Goal: Information Seeking & Learning: Learn about a topic

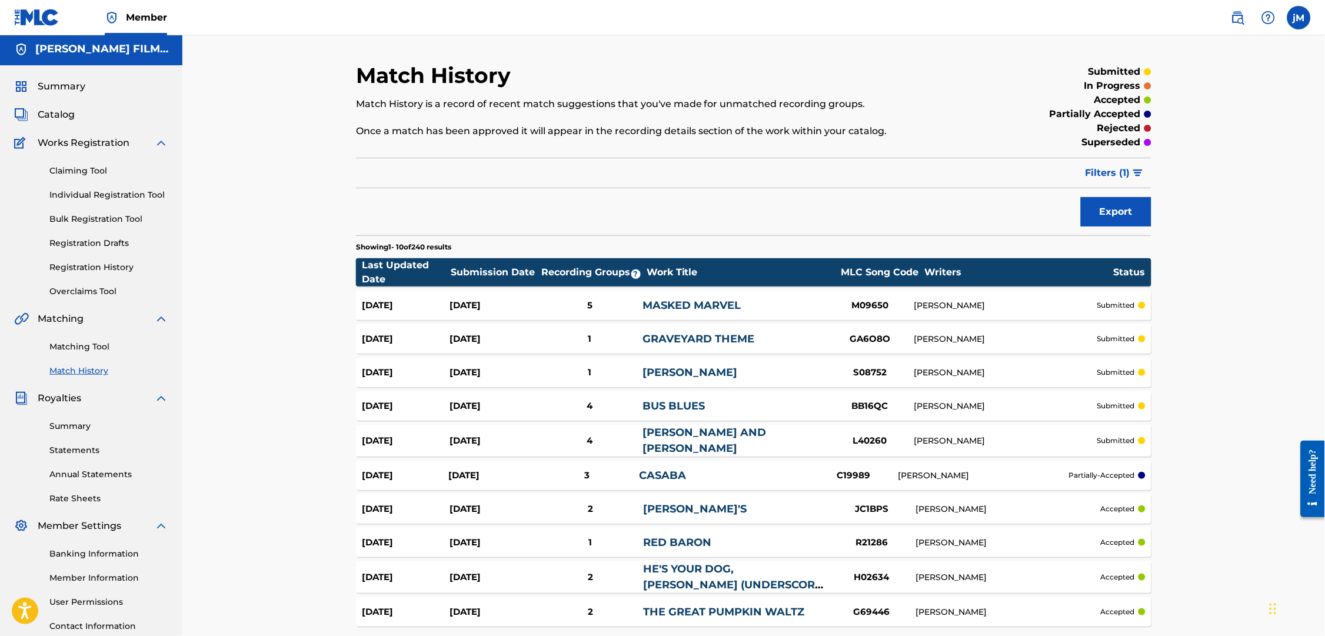
click at [96, 353] on link "Matching Tool" at bounding box center [108, 347] width 119 height 12
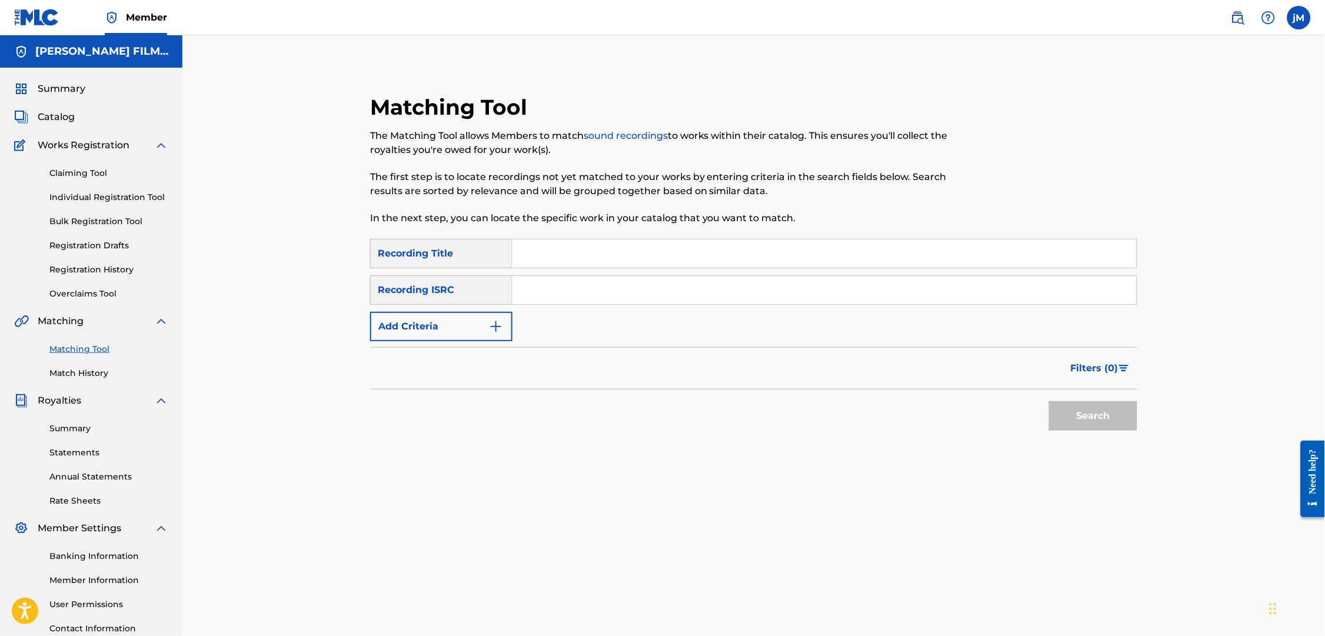
click at [613, 296] on input "Search Form" at bounding box center [824, 290] width 624 height 28
paste input "QZTXJ2500051"
click at [1100, 429] on button "Search" at bounding box center [1093, 415] width 88 height 29
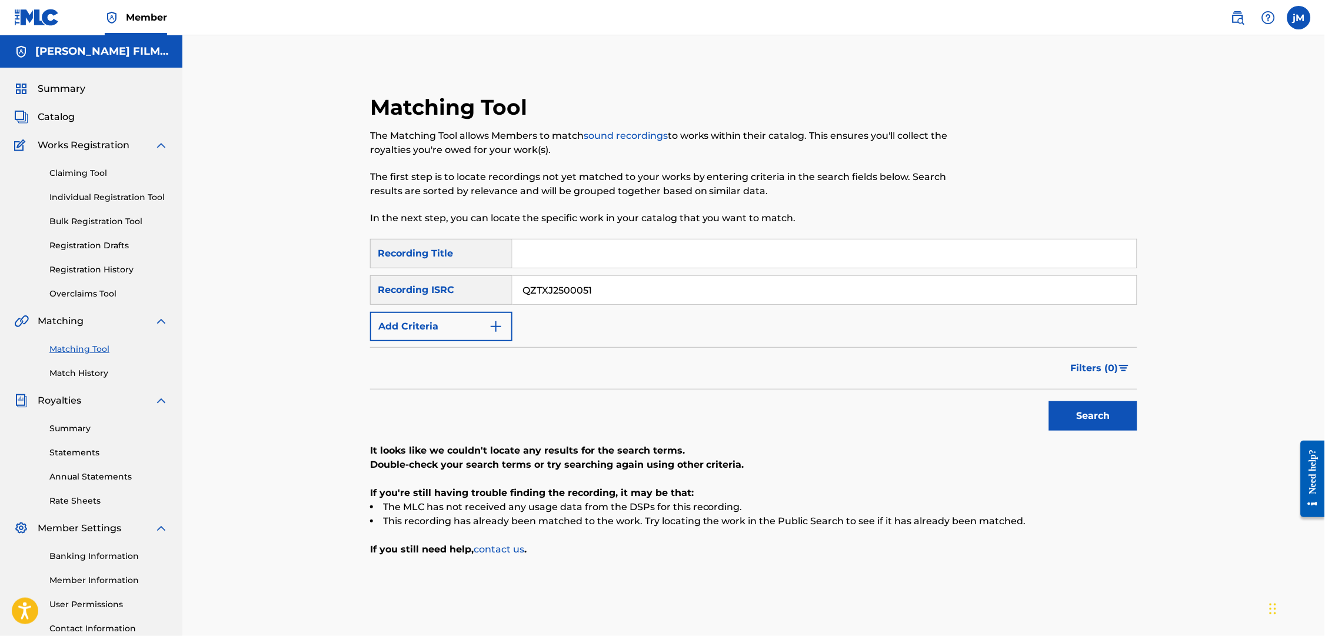
click at [612, 296] on input "QZTXJ2500051" at bounding box center [824, 290] width 624 height 28
click at [1118, 431] on button "Search" at bounding box center [1093, 415] width 88 height 29
click at [614, 296] on input "QZTXJ2500052" at bounding box center [824, 290] width 624 height 28
click at [1118, 431] on button "Search" at bounding box center [1093, 415] width 88 height 29
click at [614, 296] on input "QZTXJ2500053" at bounding box center [824, 290] width 624 height 28
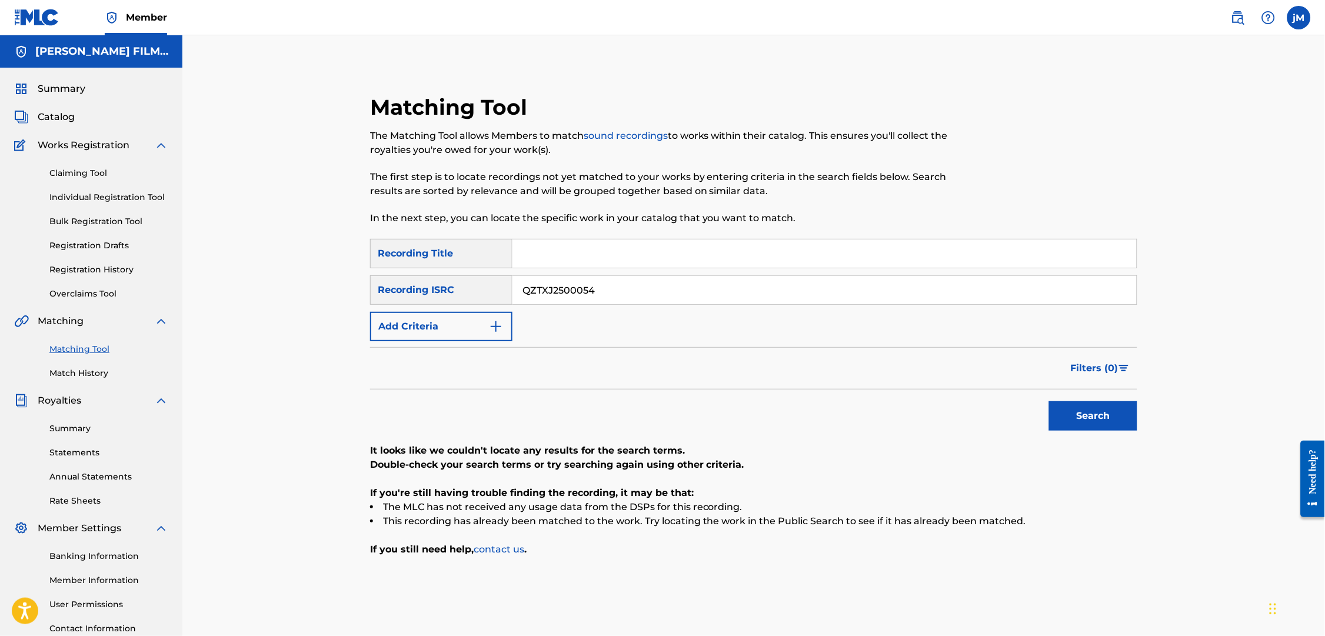
click at [1118, 431] on button "Search" at bounding box center [1093, 415] width 88 height 29
click at [614, 296] on input "QZTXJ2500054" at bounding box center [824, 290] width 624 height 28
click at [1118, 431] on button "Search" at bounding box center [1093, 415] width 88 height 29
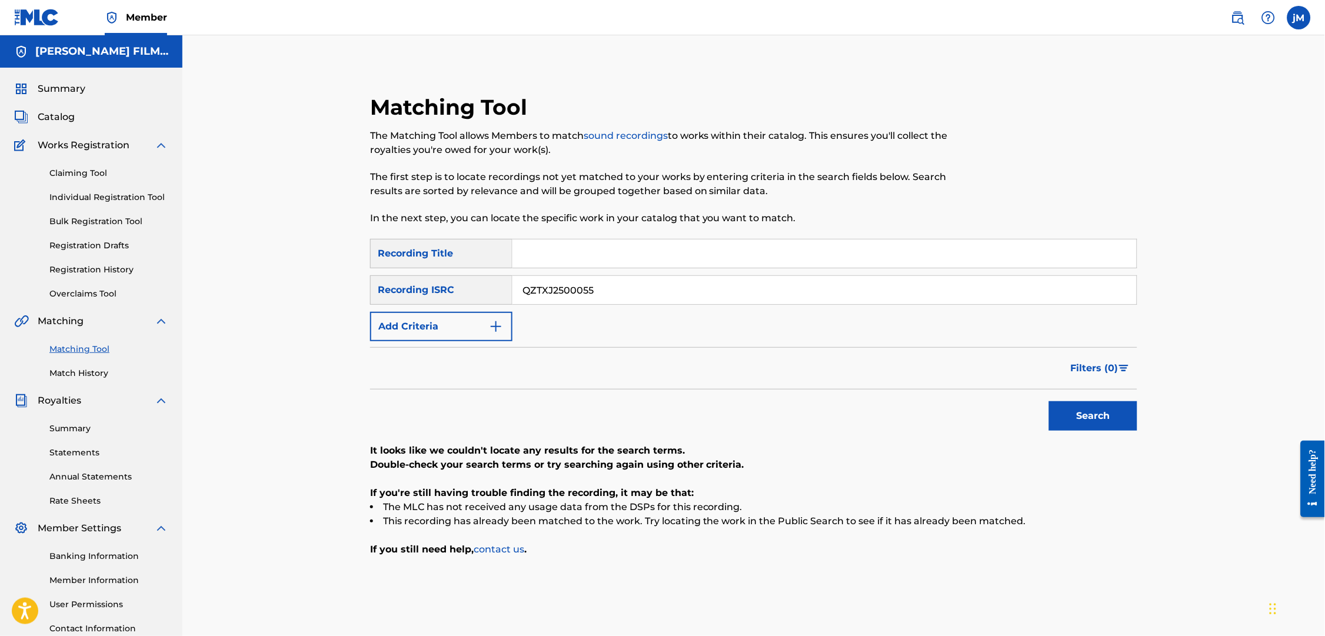
click at [614, 296] on input "QZTXJ2500055" at bounding box center [824, 290] width 624 height 28
click at [1118, 431] on button "Search" at bounding box center [1093, 415] width 88 height 29
click at [614, 296] on input "QZTXJ2500056" at bounding box center [824, 290] width 624 height 28
click at [1118, 431] on button "Search" at bounding box center [1093, 415] width 88 height 29
drag, startPoint x: 621, startPoint y: 301, endPoint x: 664, endPoint y: 300, distance: 43.0
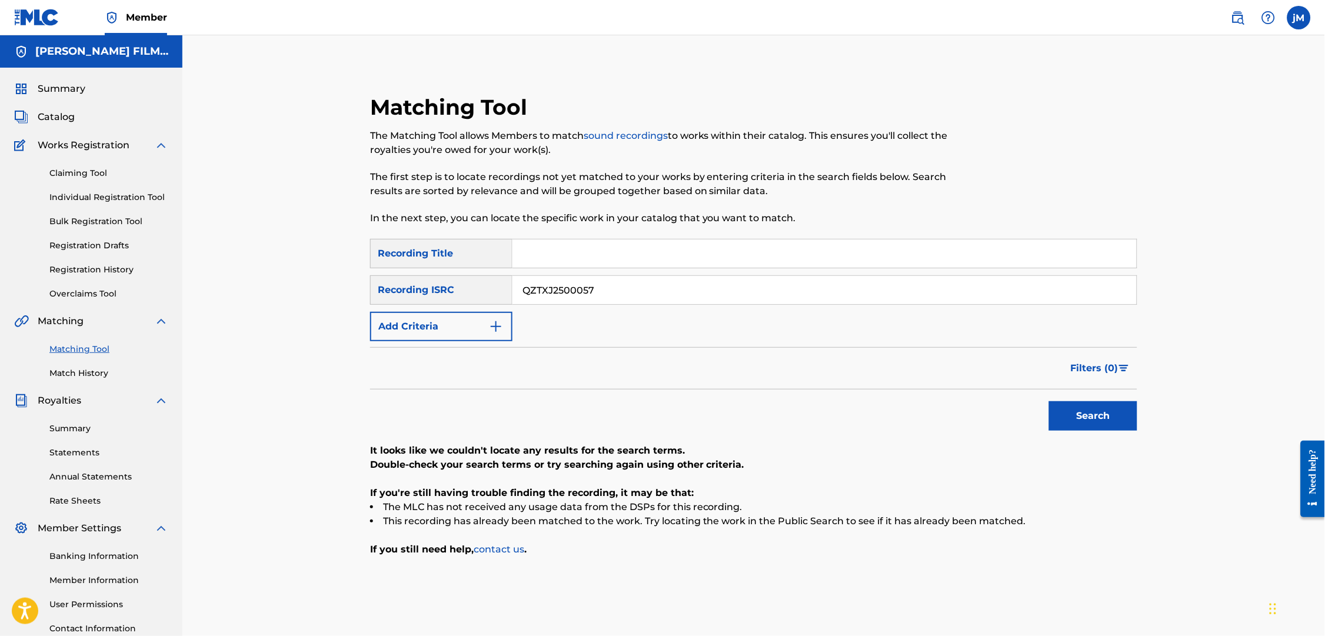
click at [664, 300] on input "QZTXJ2500057" at bounding box center [824, 290] width 624 height 28
click at [1118, 431] on button "Search" at bounding box center [1093, 415] width 88 height 29
drag, startPoint x: 579, startPoint y: 303, endPoint x: 463, endPoint y: 295, distance: 116.2
click at [463, 295] on div "SearchWithCriteria2e2955ad-35e4-4ee1-a7f3-bee80f4a0c9d Recording ISRC QZTXJ25" at bounding box center [753, 289] width 767 height 29
paste input "00051"
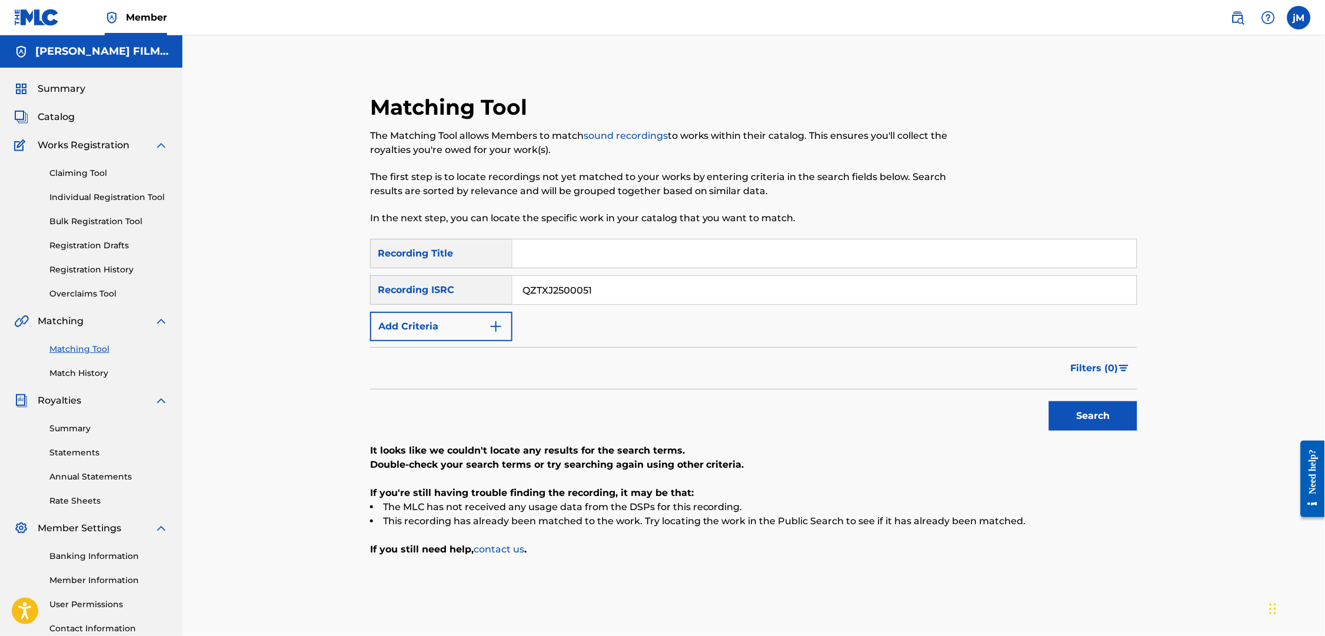
type input "QZTXJ2500051"
click at [1116, 431] on button "Search" at bounding box center [1093, 415] width 88 height 29
click at [61, 124] on span "Catalog" at bounding box center [56, 117] width 37 height 14
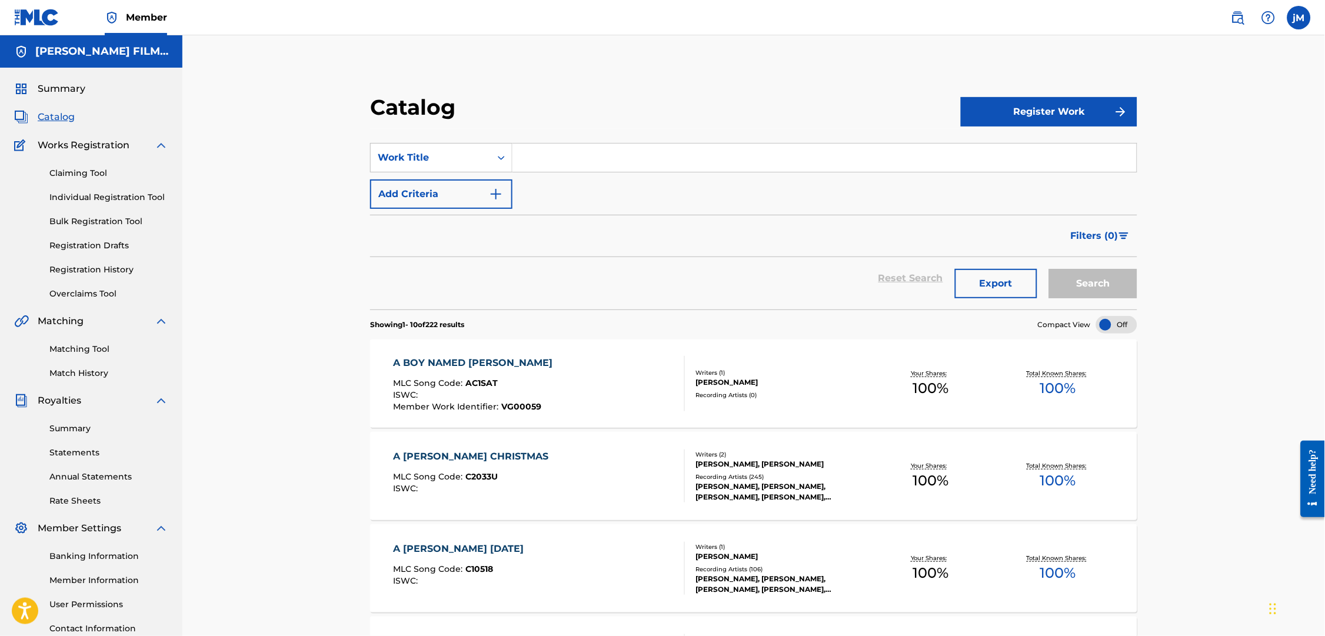
click at [566, 168] on input "Search Form" at bounding box center [824, 158] width 624 height 28
drag, startPoint x: 715, startPoint y: 166, endPoint x: 377, endPoint y: 135, distance: 339.7
click at [377, 135] on section "SearchWithCriteriab7dc0344-aaa7-475c-97d0-230da4489e53 Work Title lunch theme /…" at bounding box center [753, 219] width 767 height 181
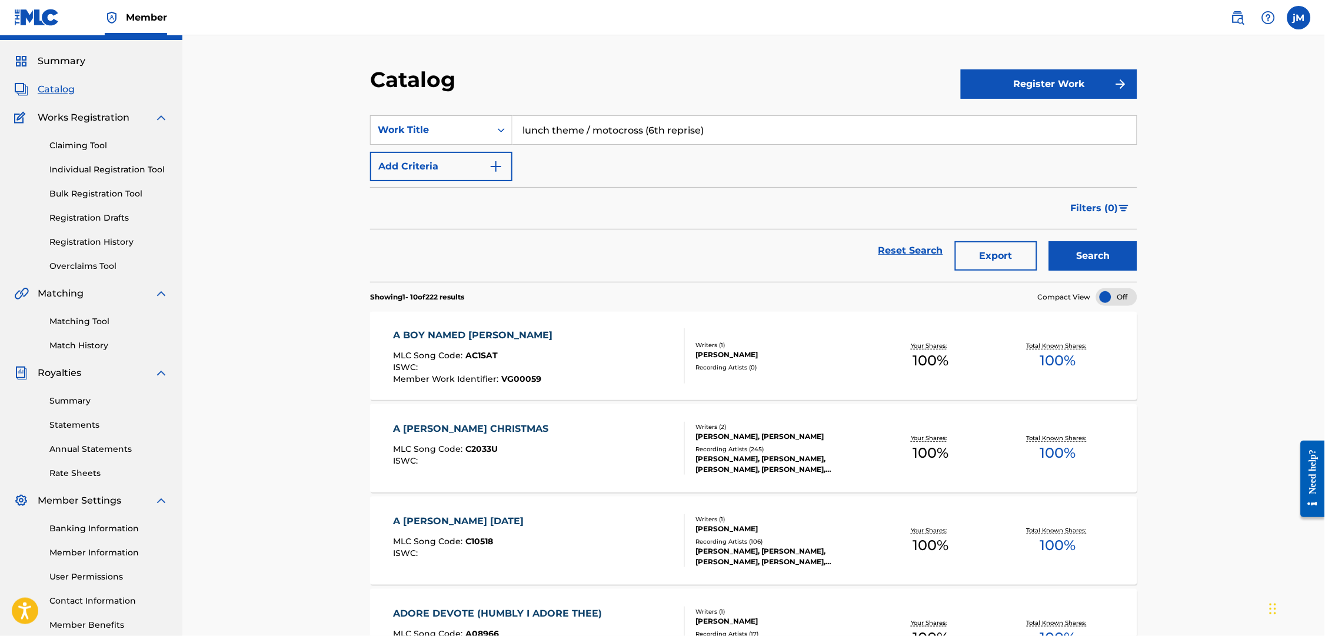
scroll to position [32, 0]
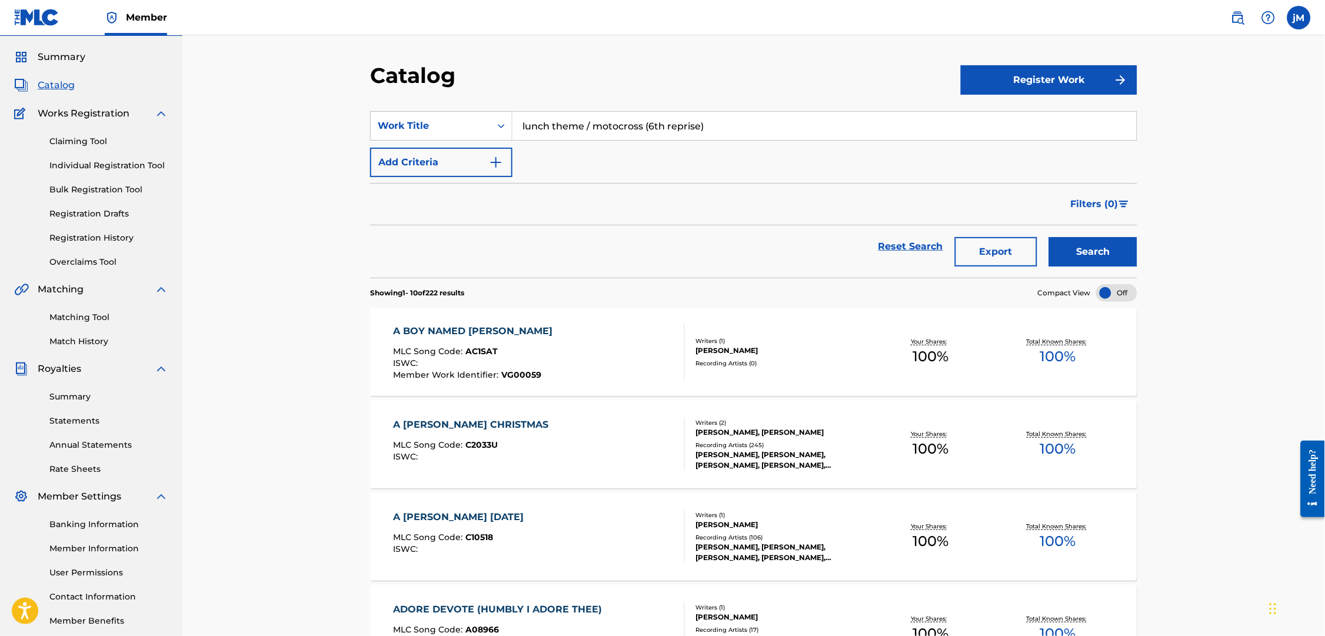
click at [587, 135] on input "lunch theme / motocross (6th reprise)" at bounding box center [824, 126] width 624 height 28
type input "moto cross"
click at [1118, 267] on button "Search" at bounding box center [1093, 251] width 88 height 29
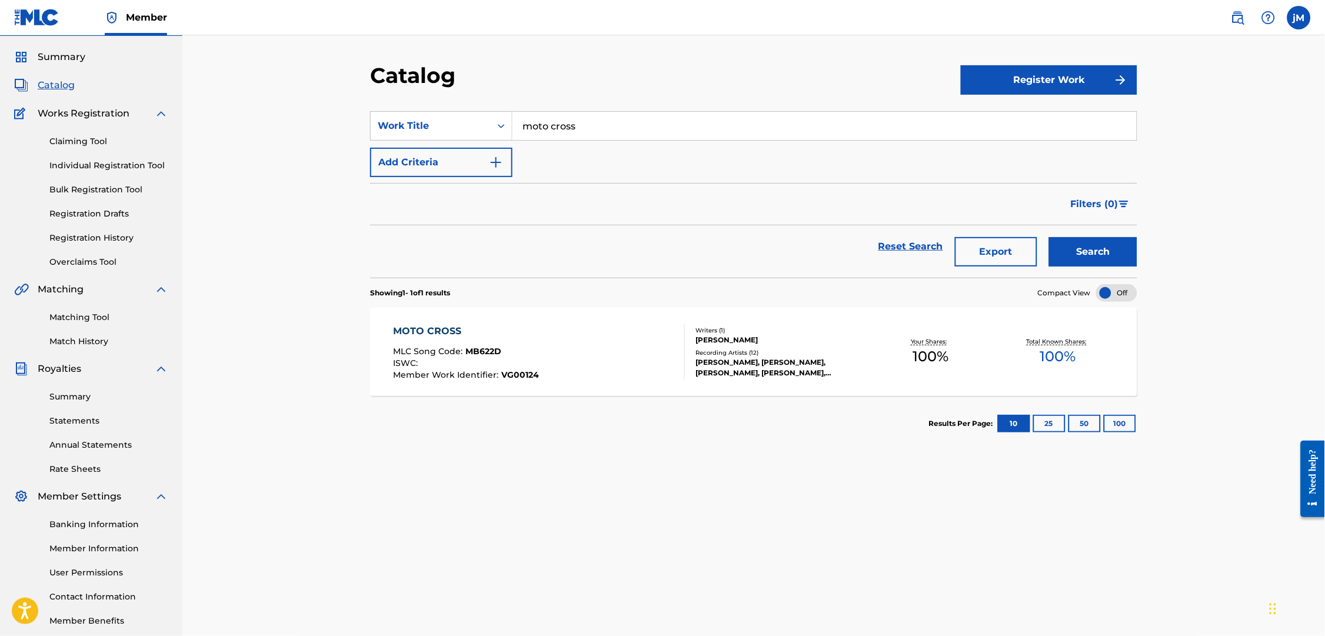
click at [425, 338] on div "MOTO CROSS" at bounding box center [466, 331] width 146 height 14
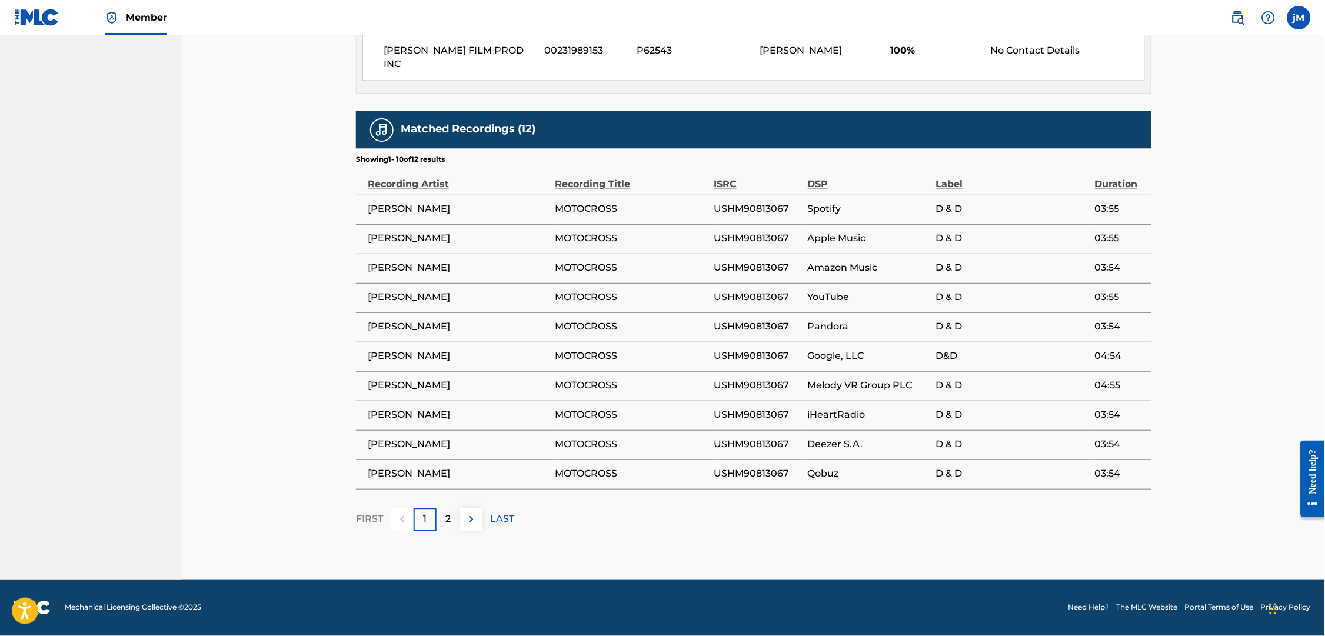
scroll to position [701, 0]
click at [437, 513] on div "2" at bounding box center [448, 519] width 23 height 23
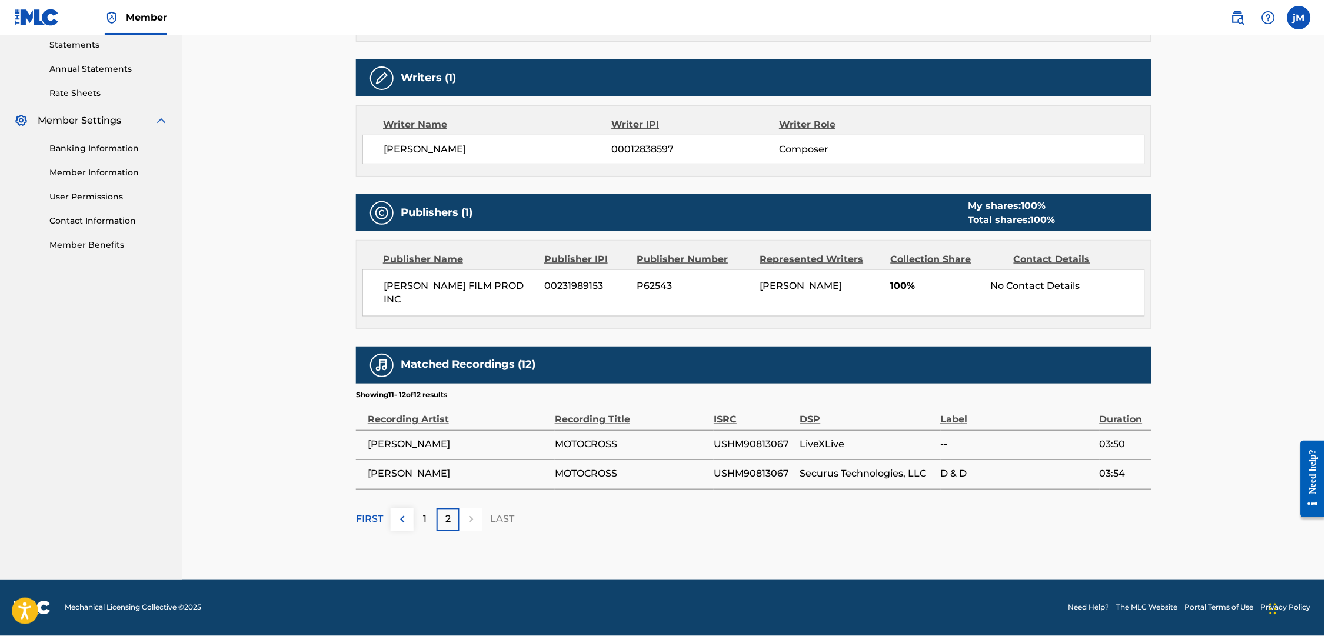
scroll to position [437, 0]
click at [414, 531] on div "1" at bounding box center [425, 519] width 23 height 23
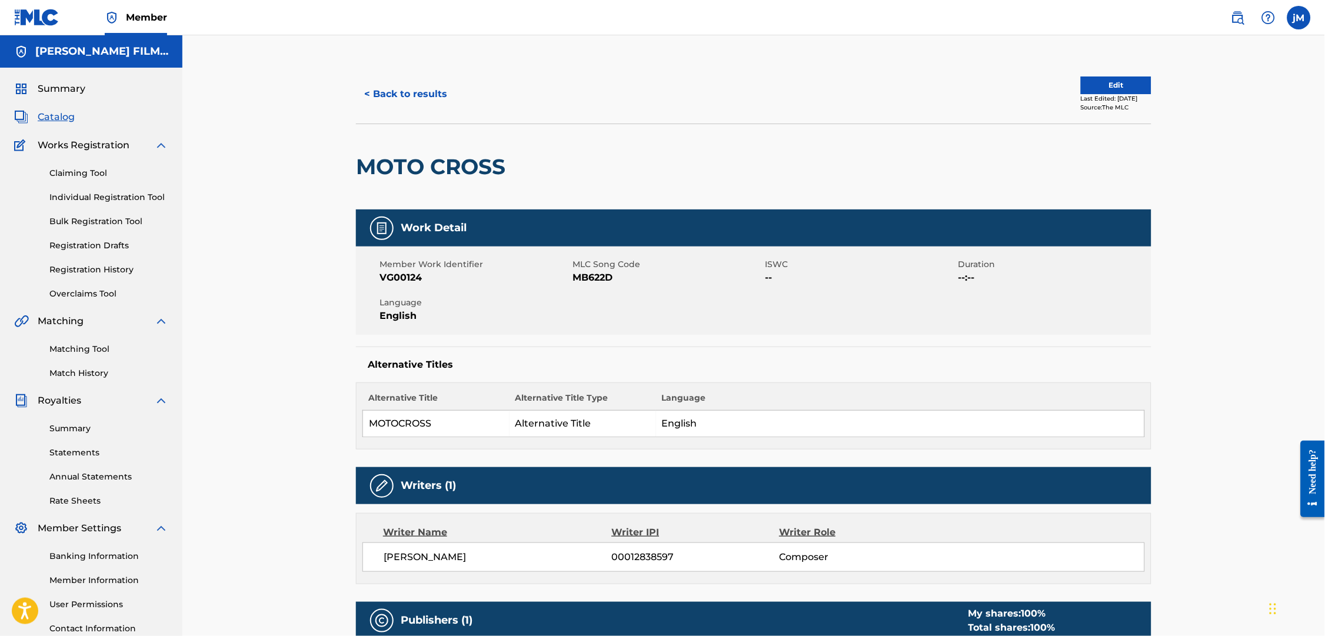
scroll to position [0, 0]
click at [1241, 16] on link at bounding box center [1238, 18] width 24 height 24
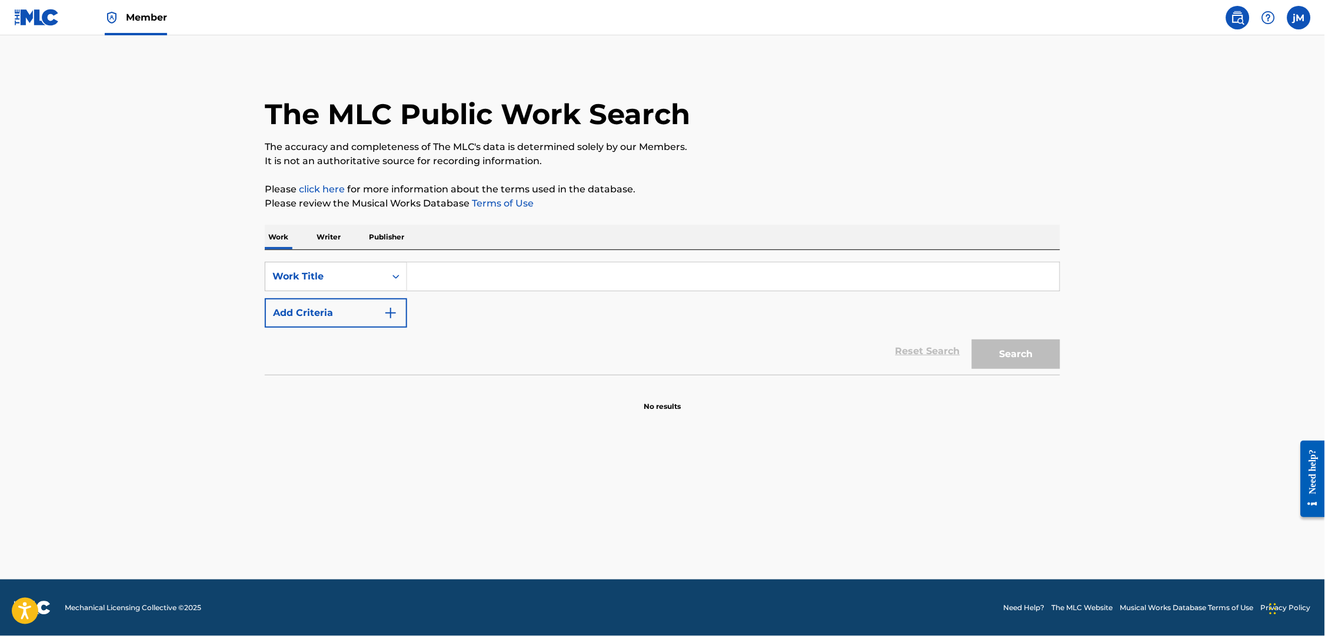
click at [484, 284] on input "Search Form" at bounding box center [733, 276] width 653 height 28
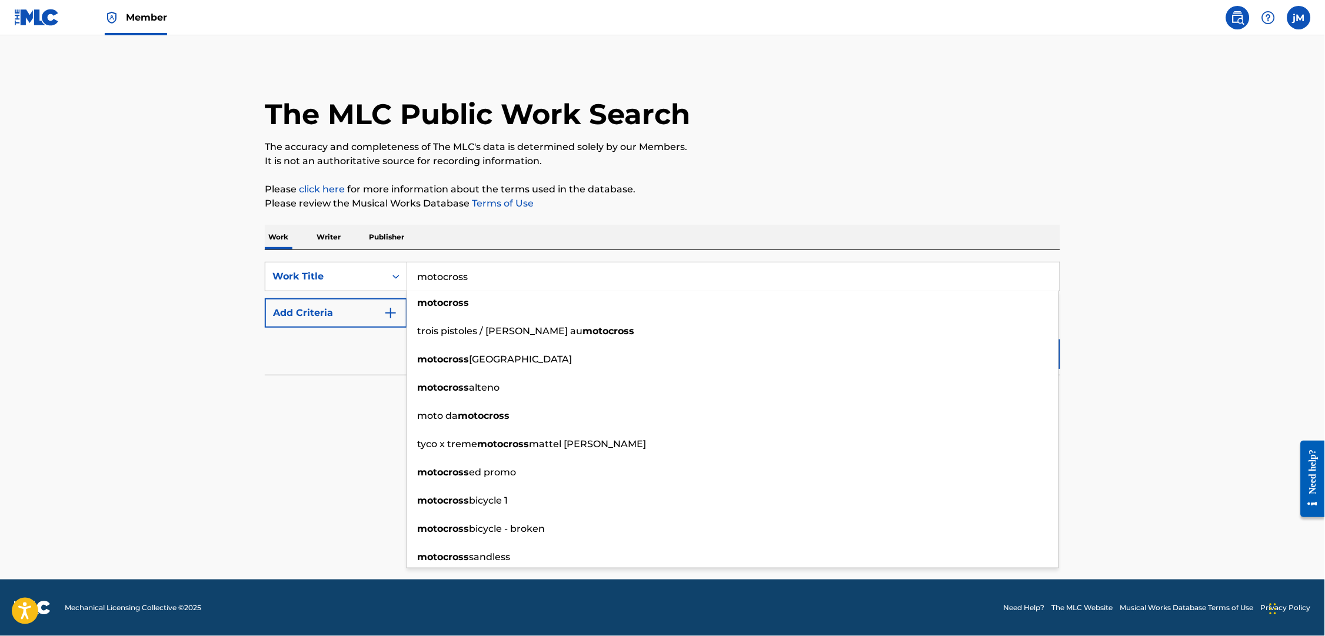
type input "motocross"
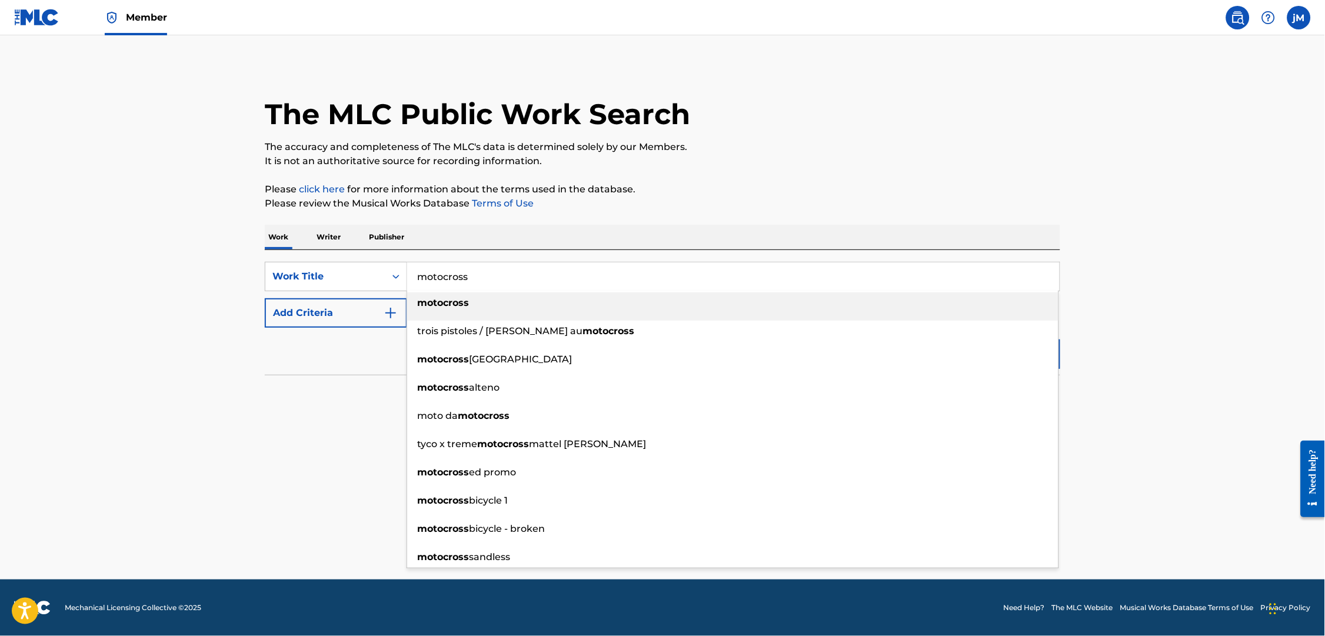
click at [432, 308] on strong "motocross" at bounding box center [443, 302] width 52 height 11
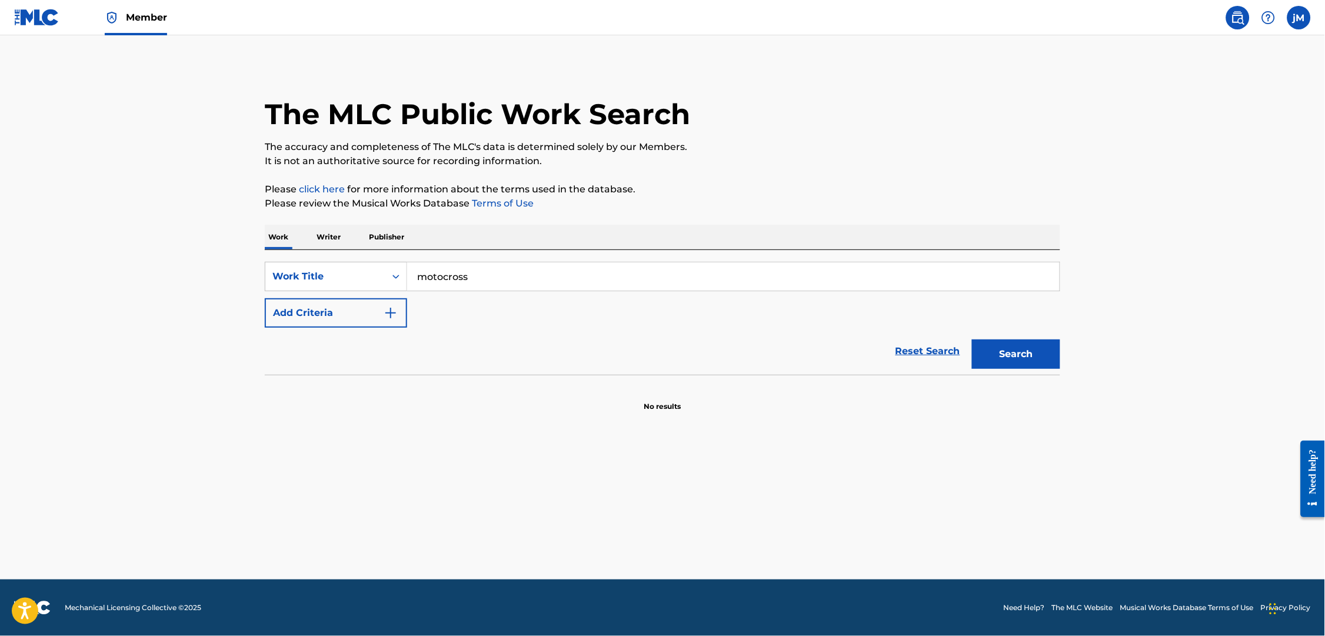
click at [334, 324] on button "Add Criteria" at bounding box center [336, 312] width 142 height 29
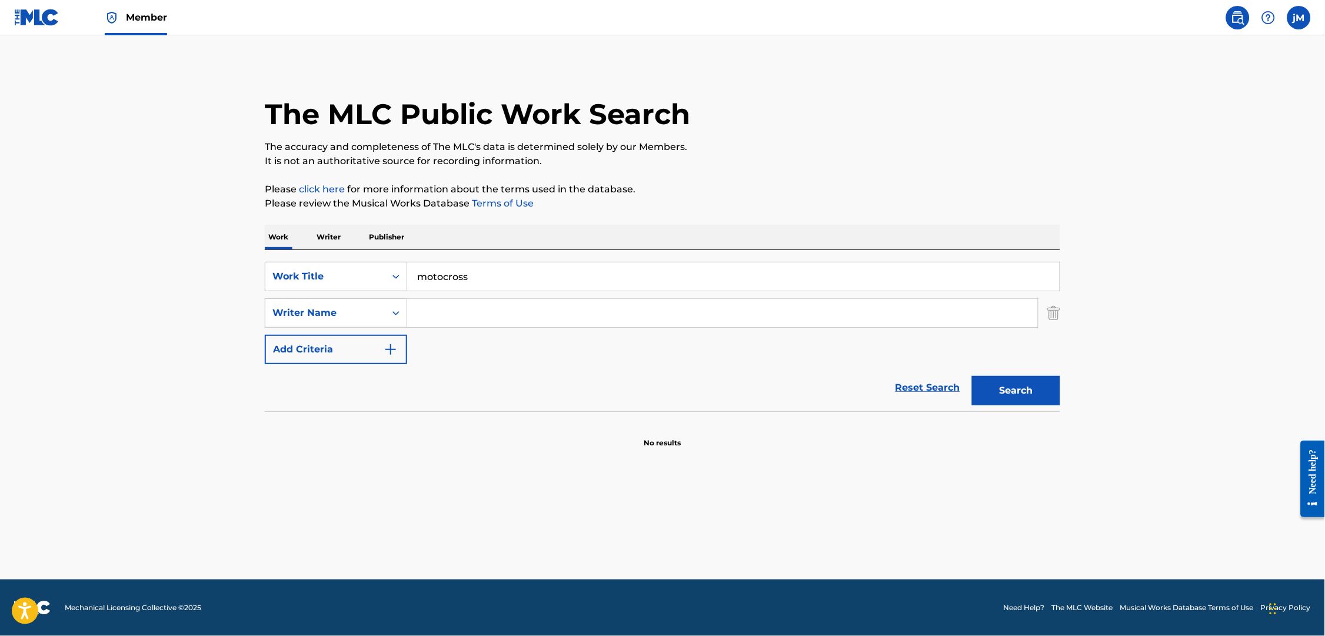
click at [430, 327] on input "Search Form" at bounding box center [722, 313] width 631 height 28
type input "[PERSON_NAME]"
click at [1037, 405] on button "Search" at bounding box center [1016, 390] width 88 height 29
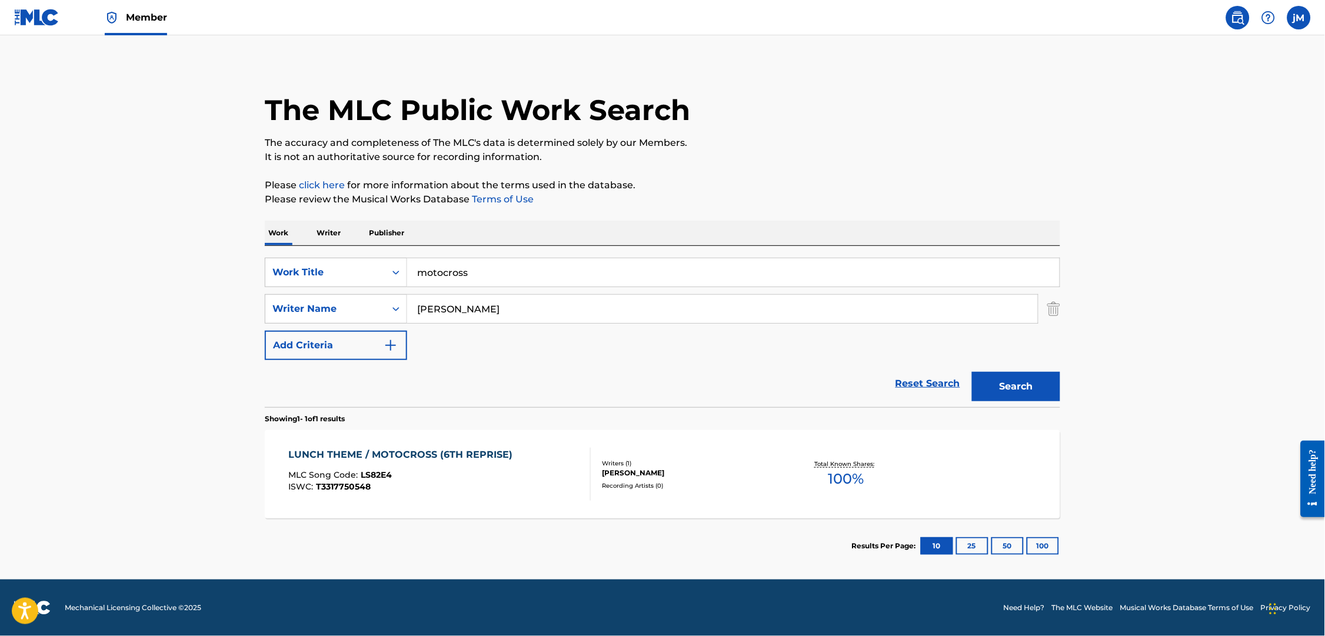
scroll to position [26, 0]
